Goal: Transaction & Acquisition: Purchase product/service

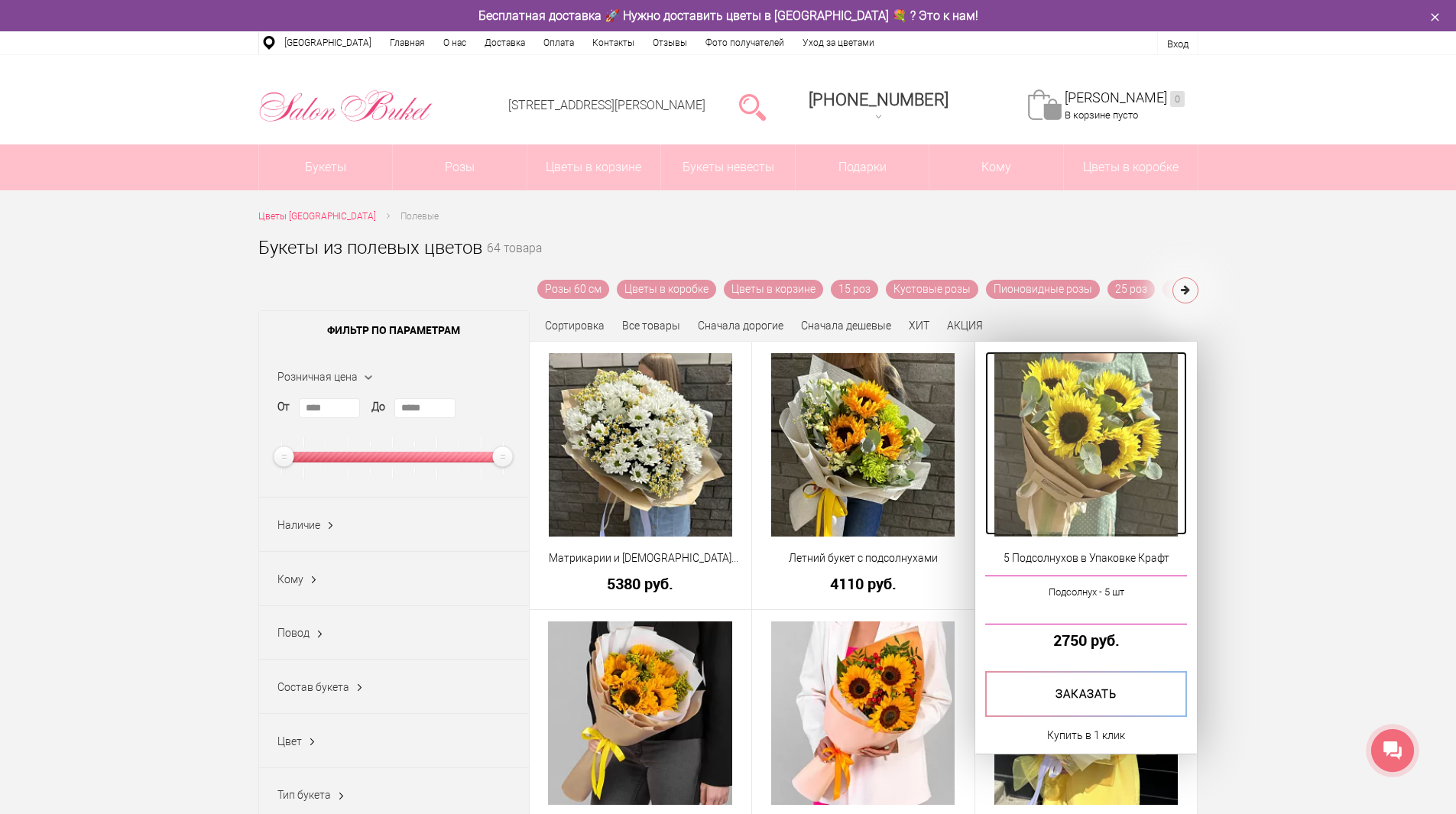
click at [1057, 510] on img at bounding box center [1086, 444] width 184 height 184
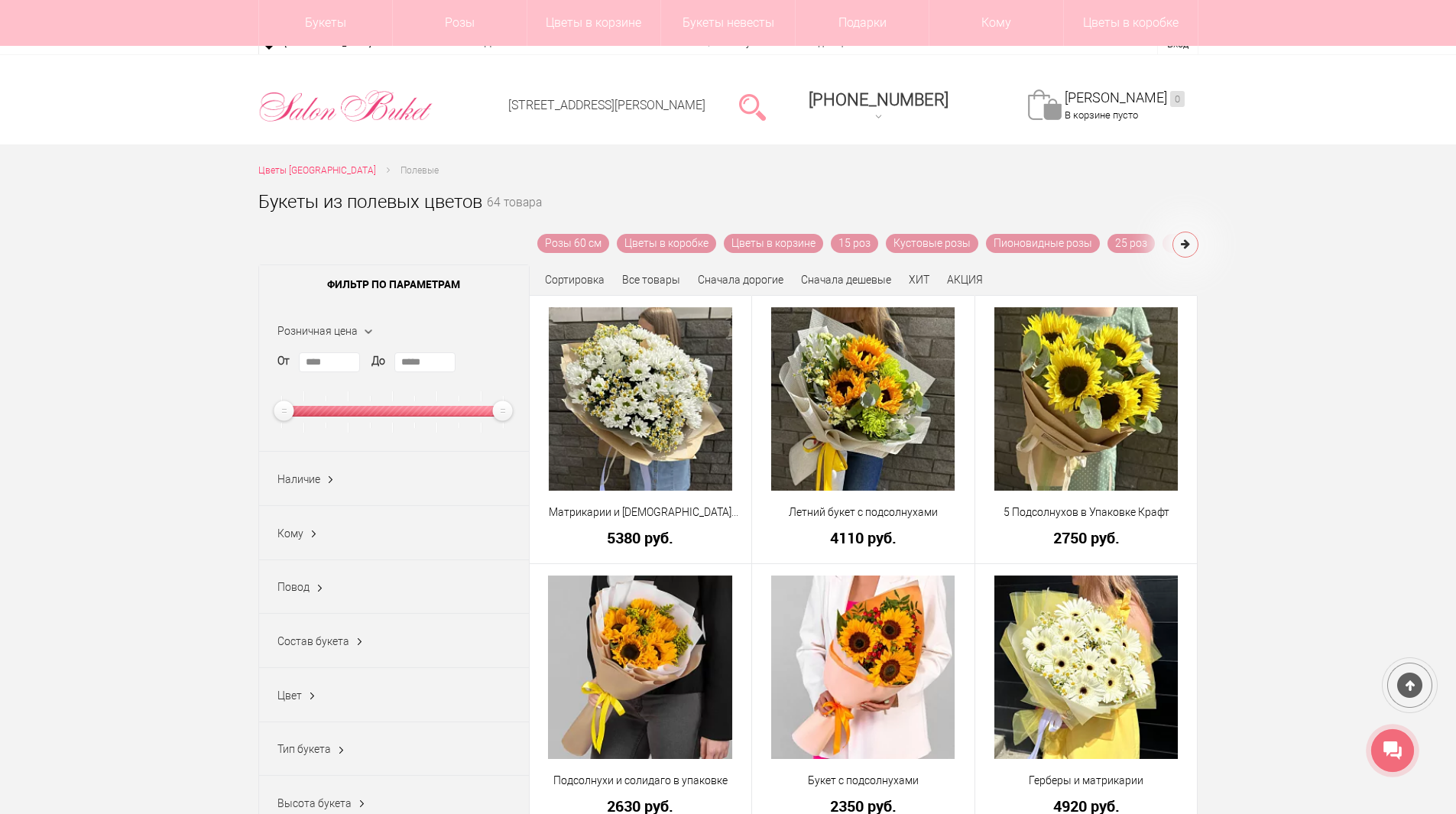
scroll to position [841, 0]
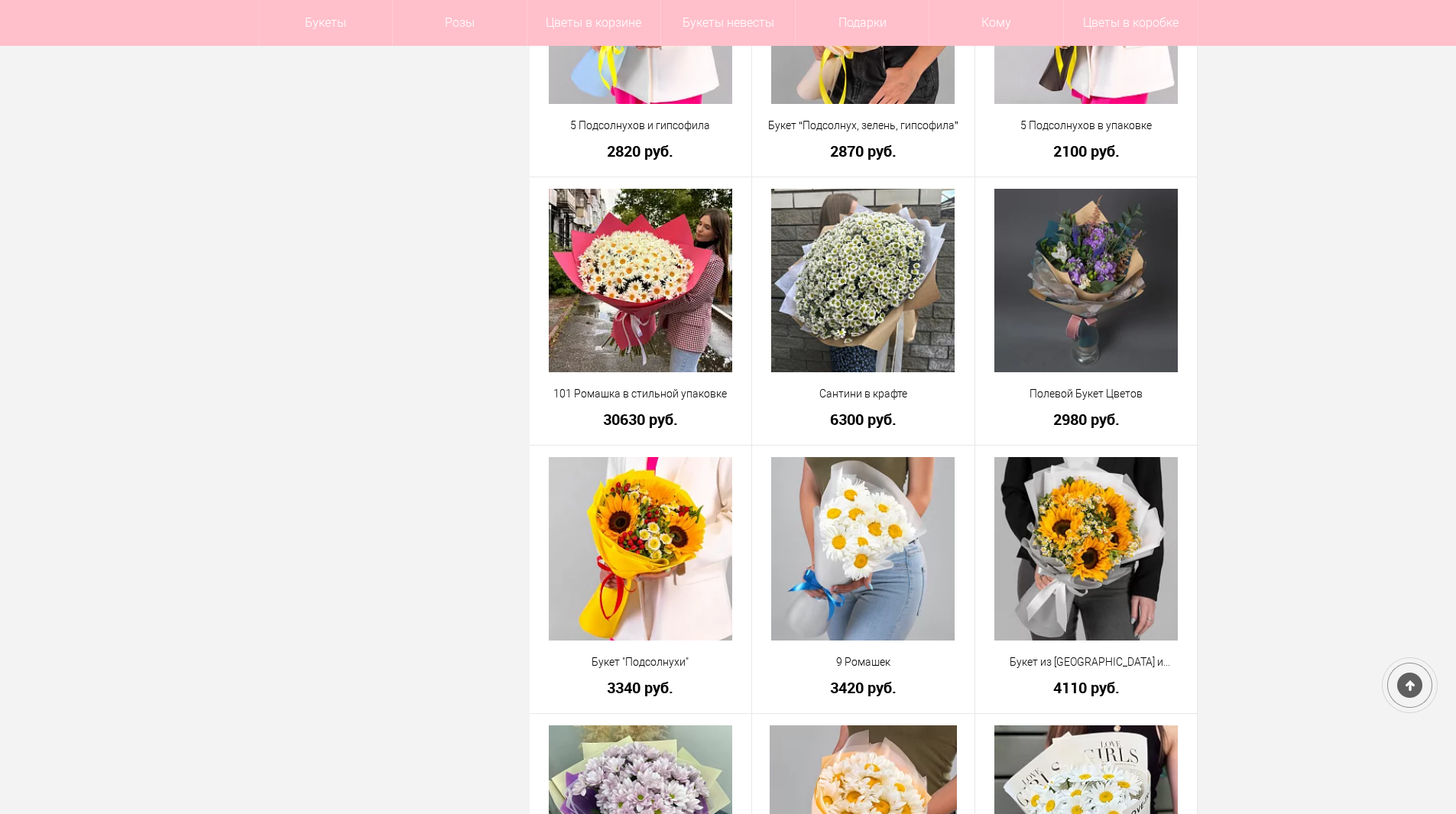
scroll to position [1192, 0]
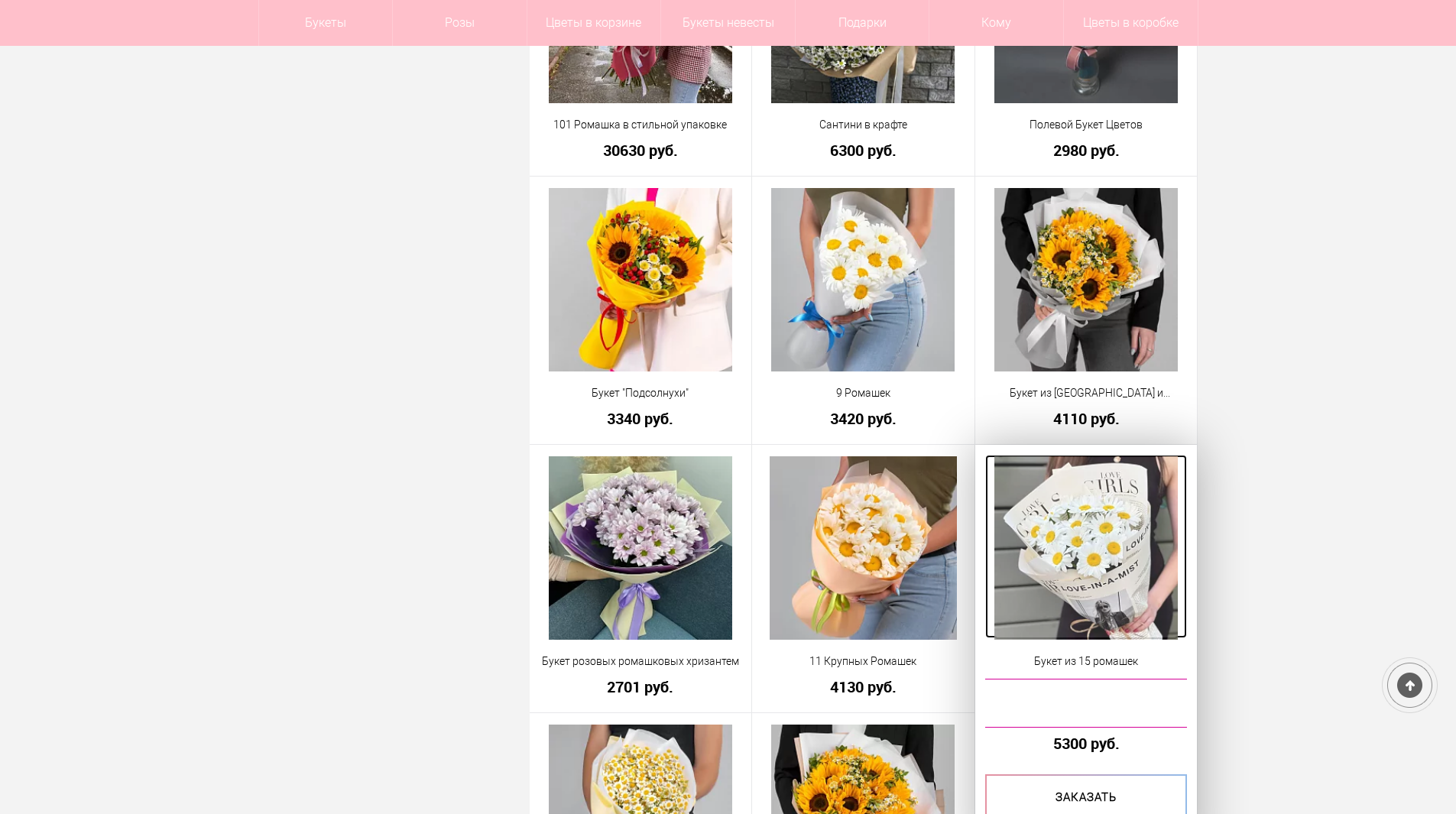
click at [1146, 551] on img at bounding box center [1086, 548] width 184 height 184
